Goal: Information Seeking & Learning: Check status

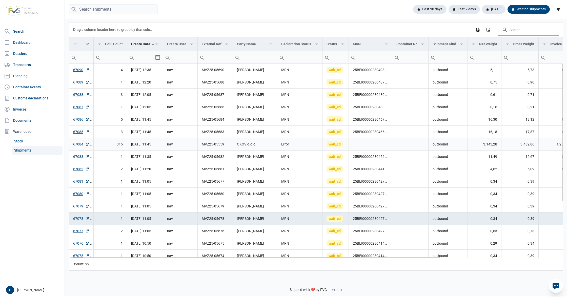
click at [79, 144] on link "67084" at bounding box center [81, 144] width 16 height 5
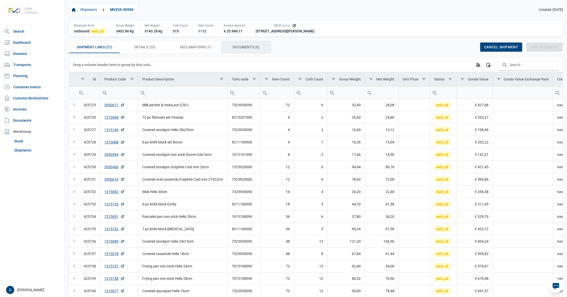
click at [237, 42] on div "Documents (0) Documents (0)" at bounding box center [246, 47] width 51 height 12
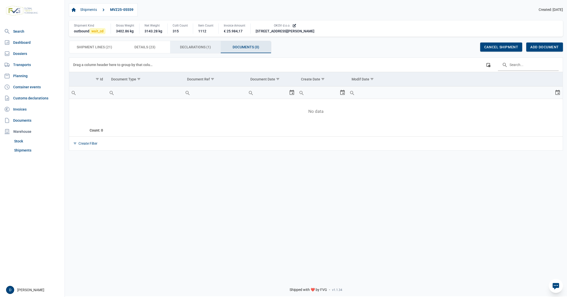
click at [177, 44] on div "Declarations (1) Declarations (1)" at bounding box center [195, 47] width 51 height 12
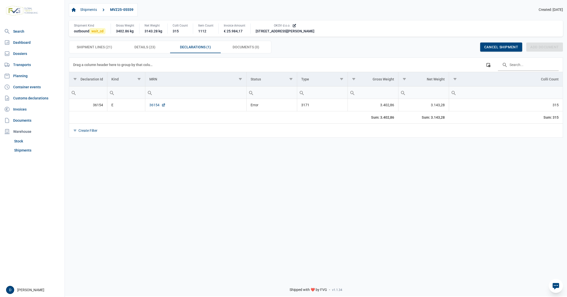
click at [154, 108] on link "36154" at bounding box center [157, 104] width 16 height 5
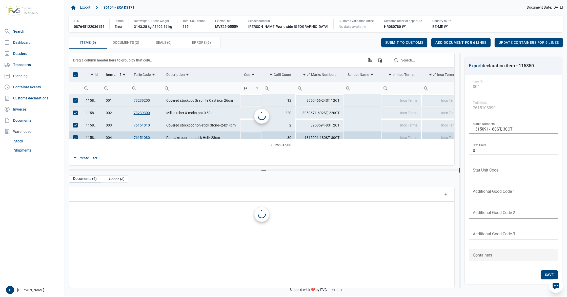
scroll to position [6, 0]
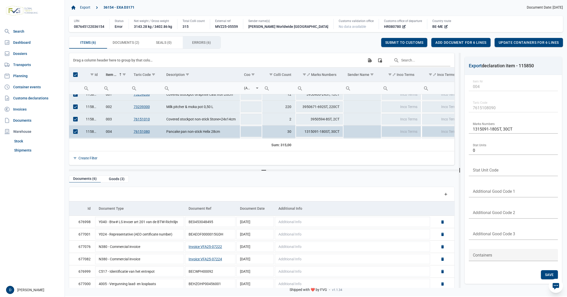
click at [198, 45] on span "Errors (6) Errors (6)" at bounding box center [201, 42] width 19 height 6
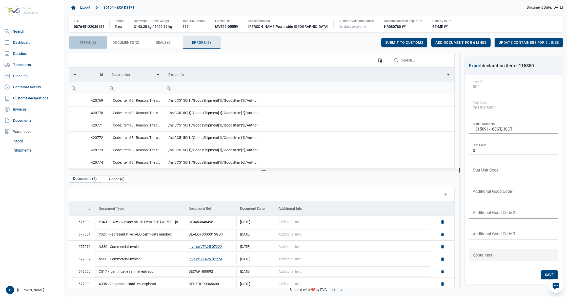
click at [88, 44] on span "Items (6) Items (6)" at bounding box center [88, 42] width 16 height 6
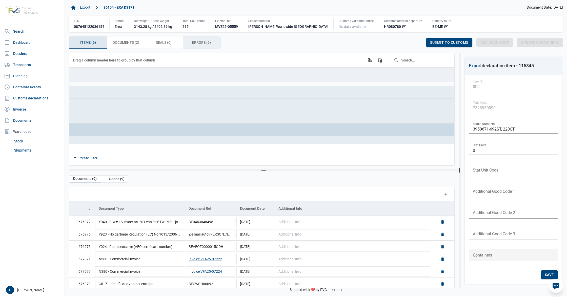
click at [200, 42] on span "Errors (6) Errors (6)" at bounding box center [201, 42] width 19 height 6
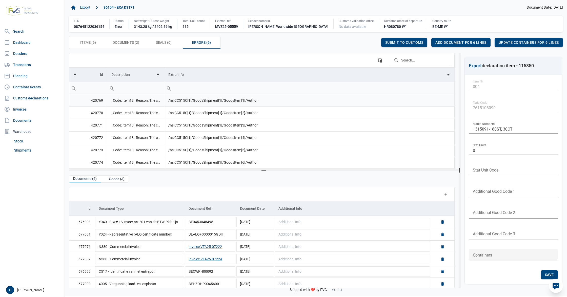
click at [197, 103] on td "/ns:CC515C[1]/GoodsShipment[1]/GoodsItem[1]/Author" at bounding box center [309, 100] width 290 height 12
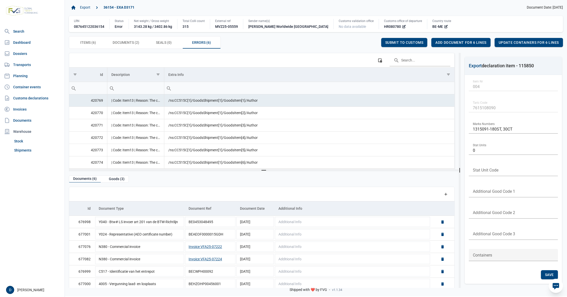
click at [154, 102] on td "| Code: Item13 | Reason: The content of element 'Authorisation' is not complete…" at bounding box center [135, 100] width 57 height 12
drag, startPoint x: 128, startPoint y: 101, endPoint x: 120, endPoint y: 99, distance: 8.8
click at [120, 99] on td "| Code: Item13 | Reason: The content of element 'Authorisation' is not complete…" at bounding box center [135, 100] width 57 height 12
drag, startPoint x: 110, startPoint y: 102, endPoint x: 173, endPoint y: 106, distance: 63.6
click at [173, 106] on tr "420769 | Code: Item13 | Reason: The content of element 'Authorisation' is not c…" at bounding box center [261, 100] width 385 height 12
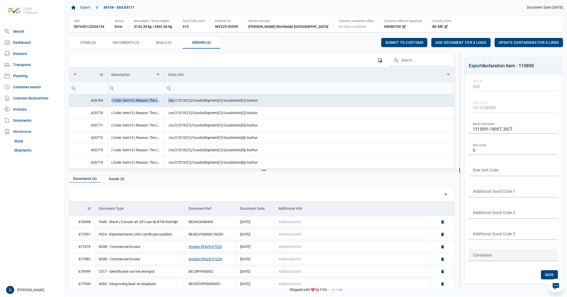
drag, startPoint x: 139, startPoint y: 102, endPoint x: 126, endPoint y: 105, distance: 13.5
click at [126, 105] on td "| Code: Item13 | Reason: The content of element 'Authorisation' is not complete…" at bounding box center [135, 100] width 57 height 12
drag, startPoint x: 113, startPoint y: 104, endPoint x: 168, endPoint y: 105, distance: 55.4
click at [168, 105] on tr "420769 | Code: Item13 | Reason: The content of element 'Authorisation' is not c…" at bounding box center [261, 100] width 385 height 12
click at [141, 101] on td "| Code: Item13 | Reason: The content of element 'Authorisation' is not complete…" at bounding box center [135, 100] width 57 height 12
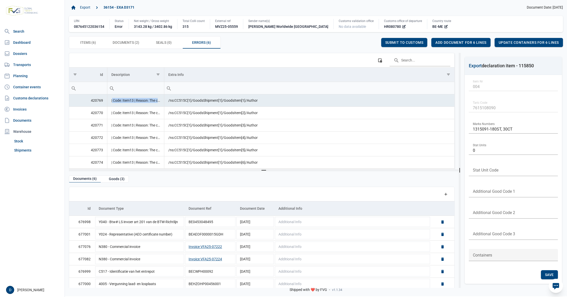
drag, startPoint x: 112, startPoint y: 103, endPoint x: 157, endPoint y: 103, distance: 45.6
click at [157, 103] on td "| Code: Item13 | Reason: The content of element 'Authorisation' is not complete…" at bounding box center [135, 100] width 57 height 12
copy td "| Code: Item13 | Reason: The"
drag, startPoint x: 167, startPoint y: 103, endPoint x: 280, endPoint y: 103, distance: 113.4
click at [280, 103] on td "/ns:CC515C[1]/GoodsShipment[1]/GoodsItem[1]/Author" at bounding box center [309, 100] width 290 height 12
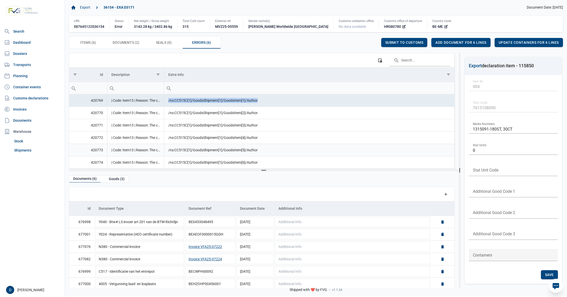
copy td "/ns:CC515C[1]/GoodsShipment[1]/GoodsItem[1]/Author"
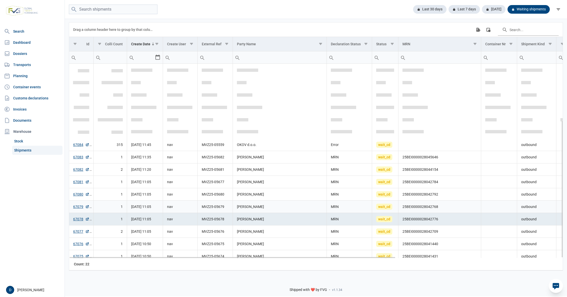
scroll to position [80, 0]
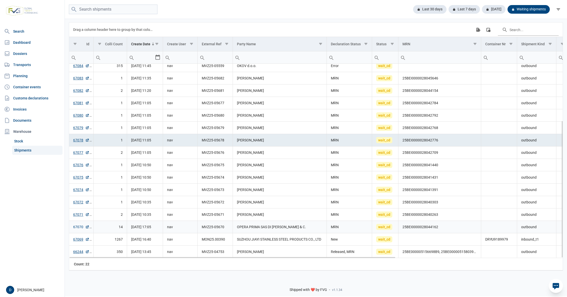
click at [76, 226] on link "67070" at bounding box center [81, 226] width 16 height 5
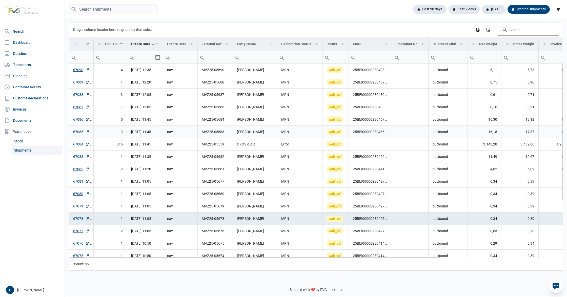
click at [78, 132] on link "67085" at bounding box center [81, 131] width 16 height 5
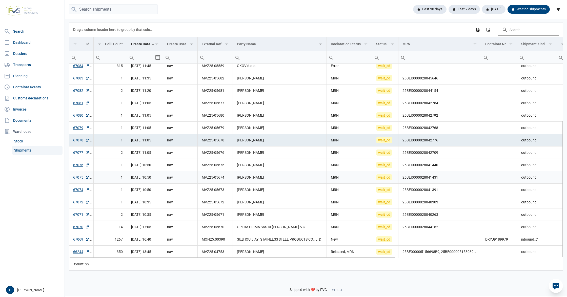
scroll to position [80, 0]
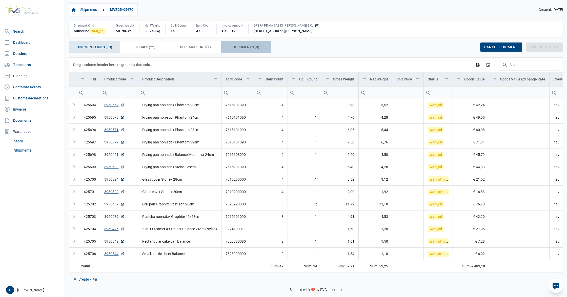
click at [244, 48] on span "Documents (0) Documents (0)" at bounding box center [246, 47] width 27 height 6
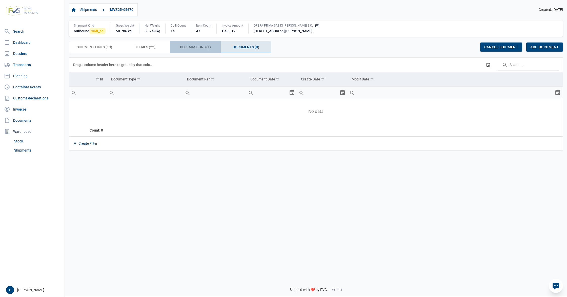
click at [207, 48] on span "Declarations (1) Declarations (1)" at bounding box center [195, 47] width 31 height 6
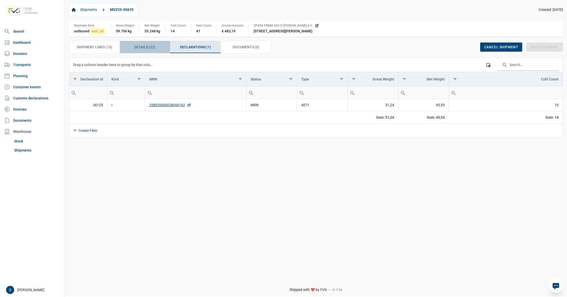
click at [155, 50] on div "Details (22) Details (22)" at bounding box center [145, 47] width 51 height 12
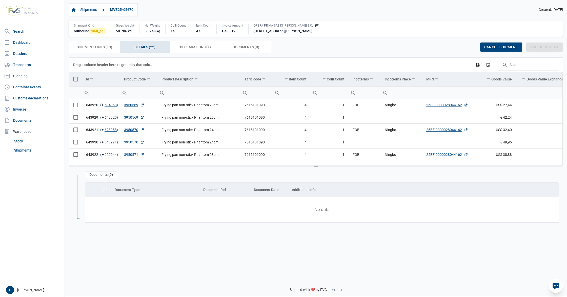
click at [73, 81] on span "Select all" at bounding box center [75, 79] width 5 height 5
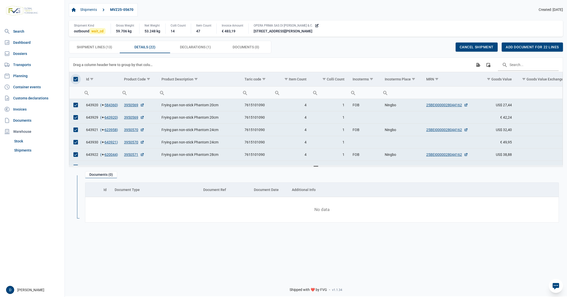
click at [73, 81] on span "Select all" at bounding box center [75, 79] width 5 height 5
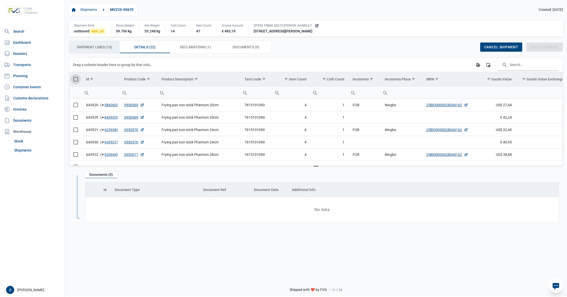
click at [88, 45] on span "Shipment Lines (13) Shipment Lines (13)" at bounding box center [94, 47] width 35 height 6
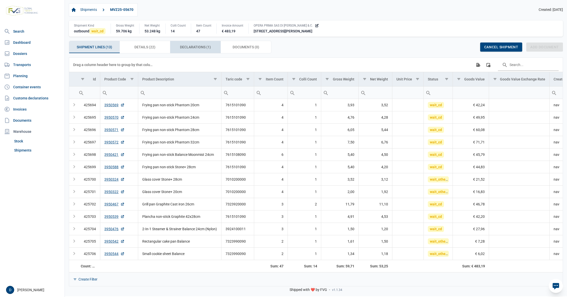
click at [194, 47] on span "Declarations (1) Declarations (1)" at bounding box center [195, 47] width 31 height 6
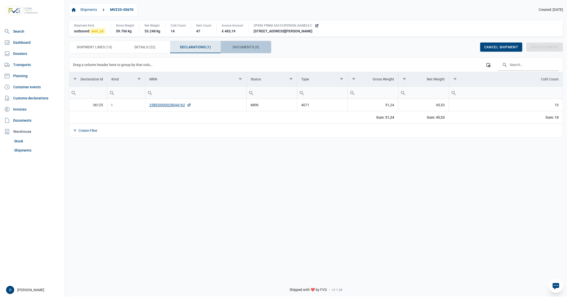
click at [243, 48] on span "Documents (0) Documents (0)" at bounding box center [246, 47] width 27 height 6
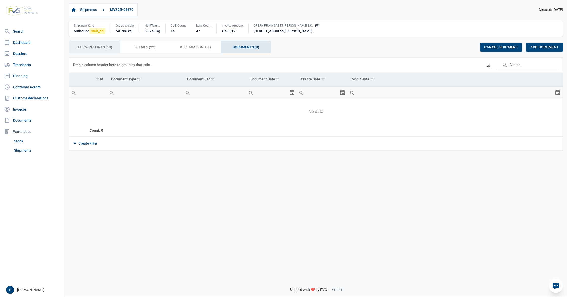
click at [96, 47] on span "Shipment Lines (13) Shipment Lines (13)" at bounding box center [94, 47] width 35 height 6
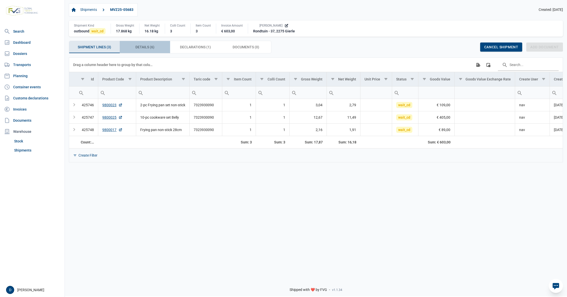
click at [138, 50] on span "Details (6) Details (6)" at bounding box center [144, 47] width 19 height 6
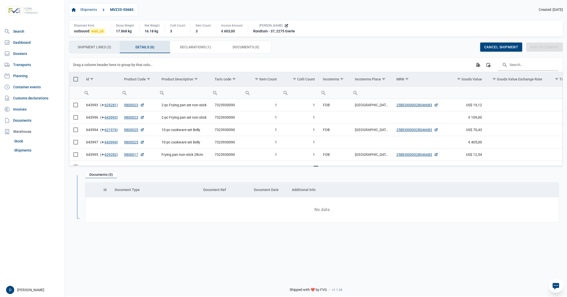
click at [73, 47] on div "Shipment Lines (3) Shipment Lines (3)" at bounding box center [94, 47] width 51 height 12
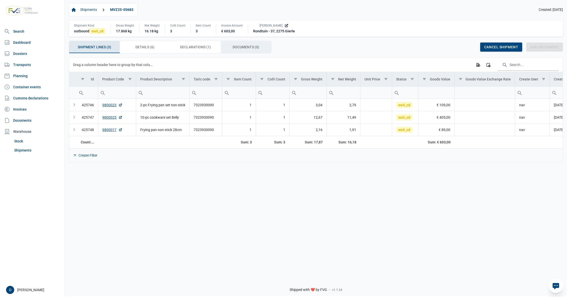
click at [240, 49] on span "Documents (0) Documents (0)" at bounding box center [246, 47] width 27 height 6
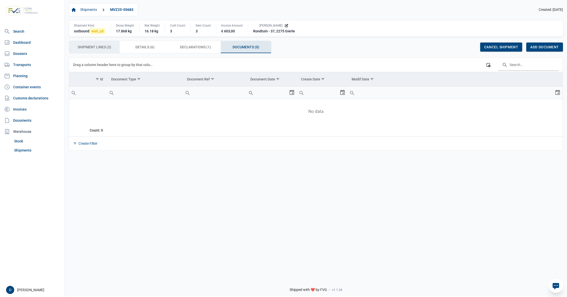
click at [88, 48] on span "Shipment Lines (3) Shipment Lines (3)" at bounding box center [94, 47] width 33 height 6
